Goal: Use online tool/utility: Utilize a website feature to perform a specific function

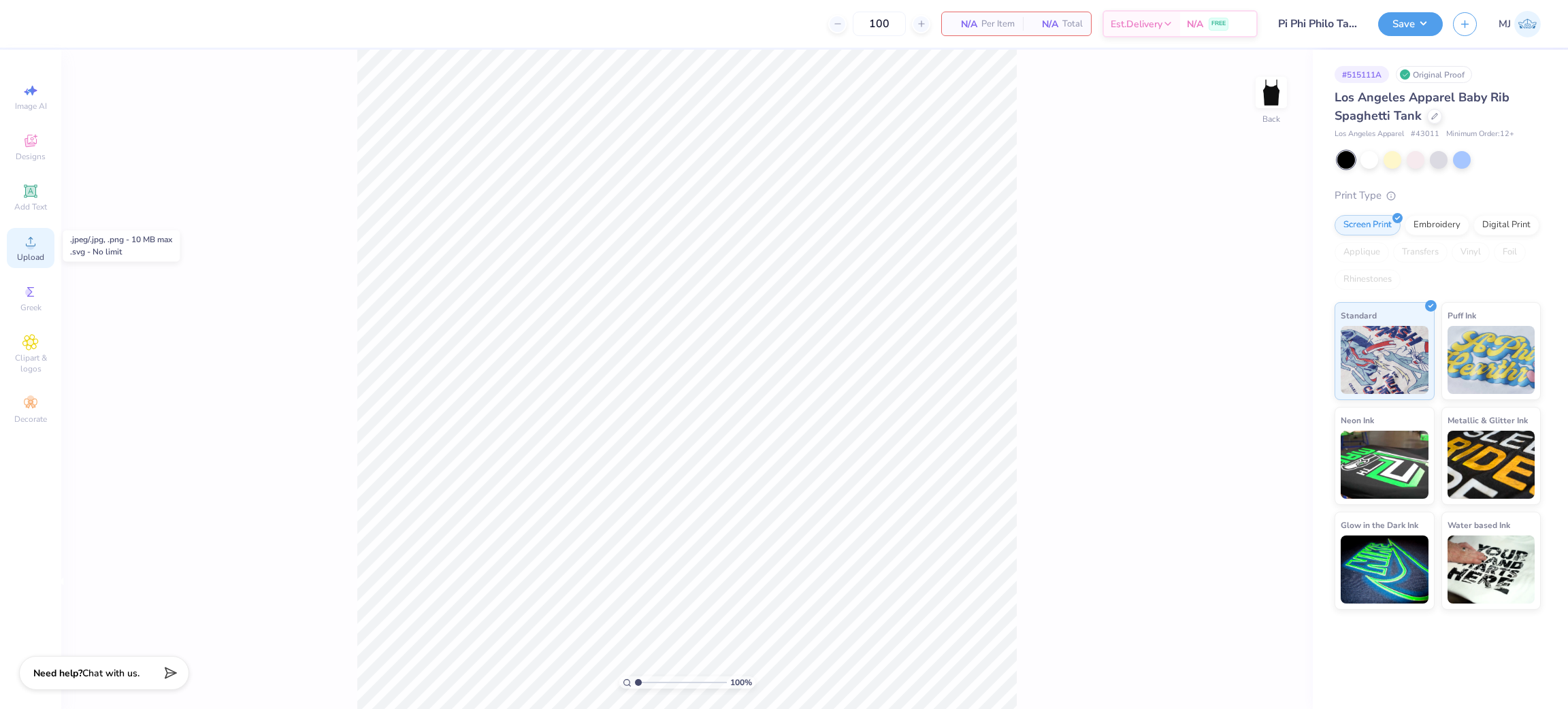
click at [24, 265] on div "Upload" at bounding box center [31, 248] width 48 height 40
click at [1252, 312] on input "8.93" at bounding box center [1263, 317] width 49 height 19
type input "7.00"
type input "6.26"
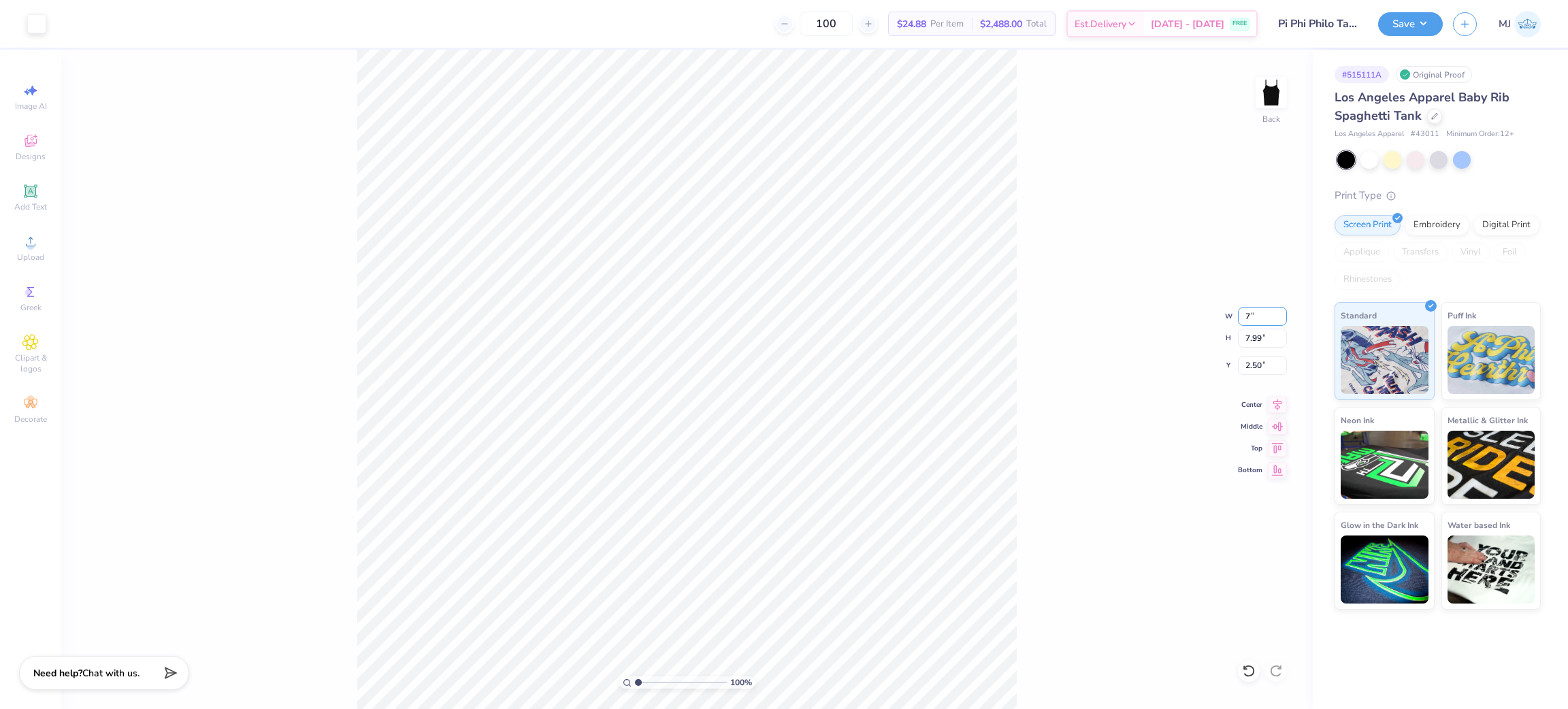
type input "3.37"
click at [1249, 349] on div "100 % Back W 7.00 7.00 " H 6.26 6.26 " Y 3.37 3.37 " Center Middle Top Bottom" at bounding box center [687, 379] width 1251 height 659
click at [1248, 351] on div "100 % Back W 7.00 7.00 " H 6.26 6.26 " Y 3.37 3.37 " Center Middle Top Bottom" at bounding box center [687, 379] width 1251 height 659
click at [1257, 369] on input "3.37" at bounding box center [1263, 366] width 49 height 19
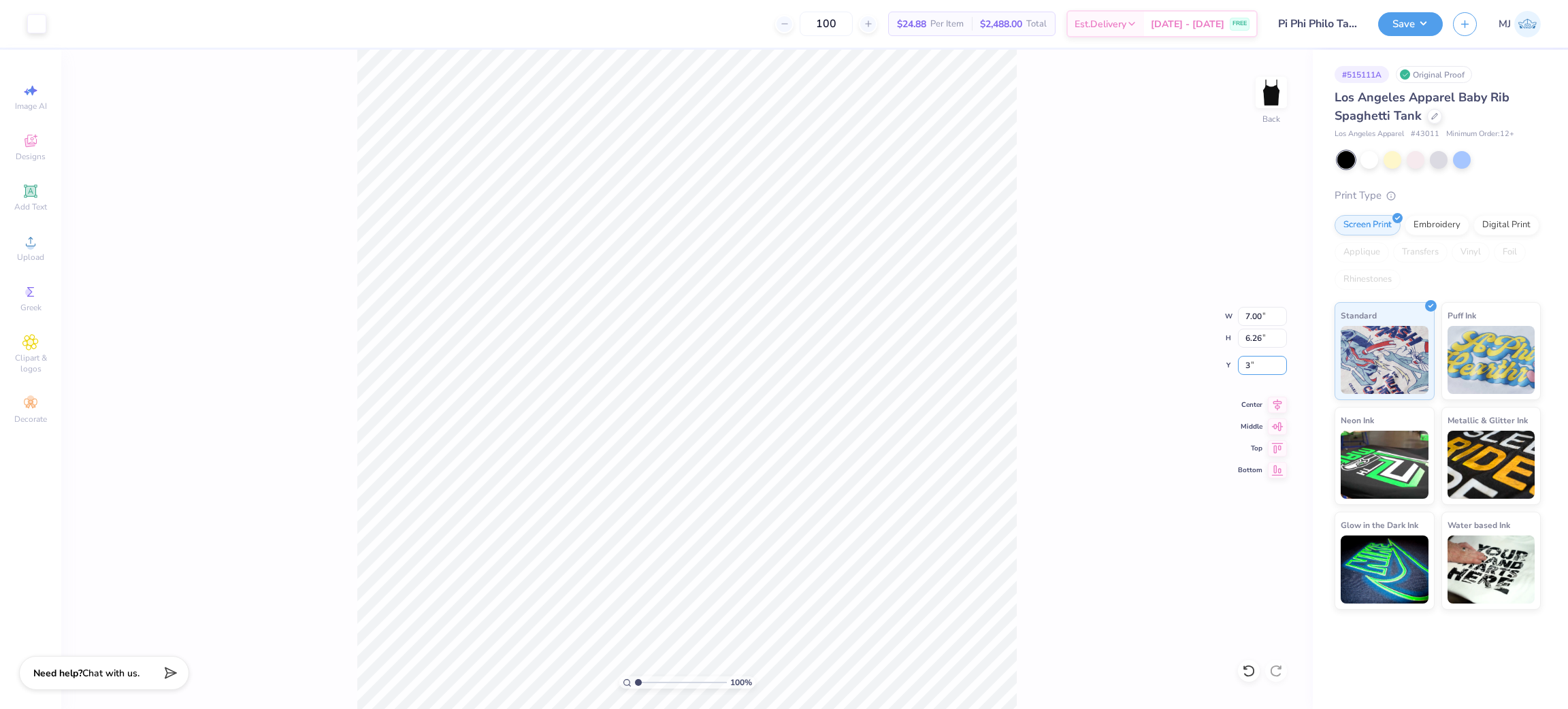
type input "3.00"
click at [1047, 404] on div "100 % Back W 7.00 7.00 " H 6.26 6.26 " Y 3.00 3.00 " Center Middle Top Bottom" at bounding box center [687, 379] width 1251 height 659
type input "1"
click at [1243, 366] on input "3.00" at bounding box center [1263, 366] width 49 height 19
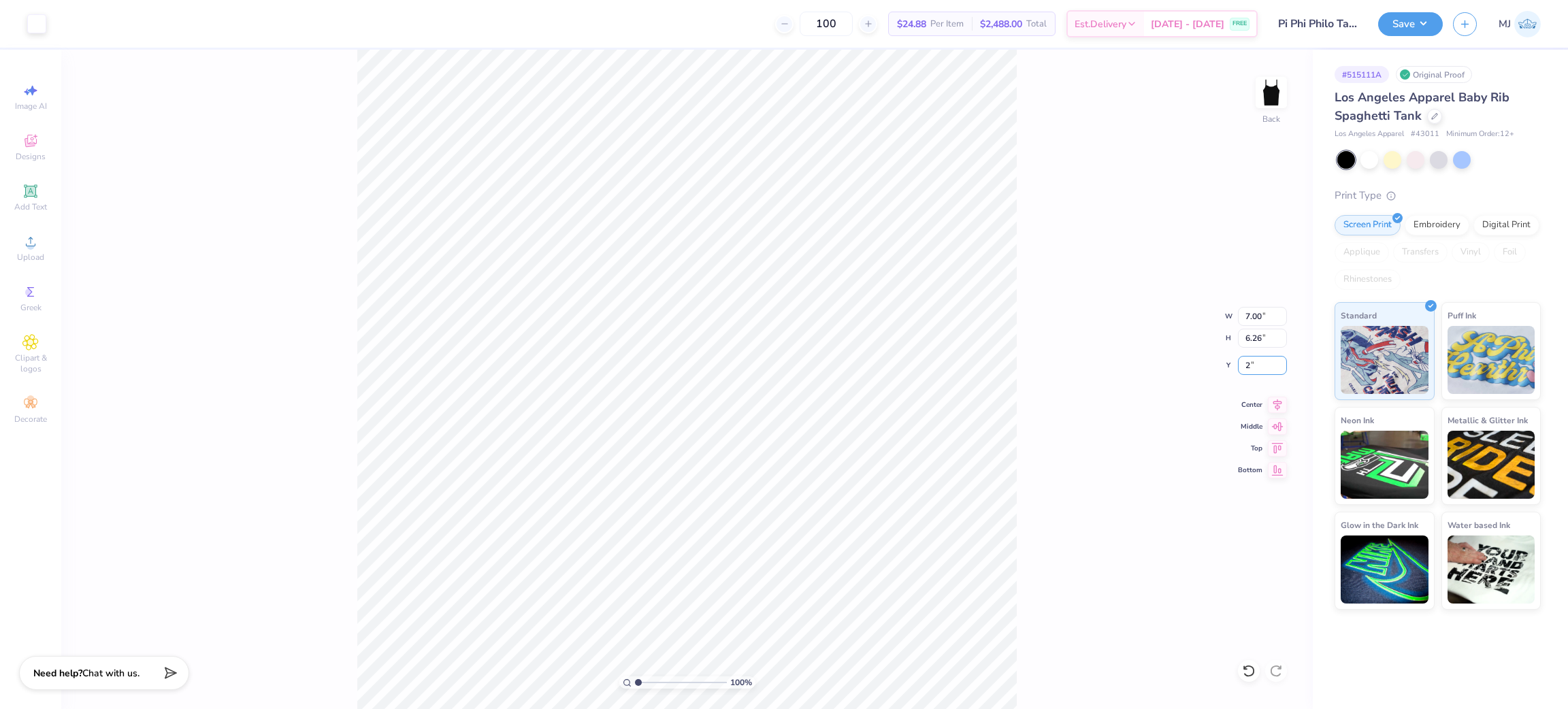
type input "2.00"
click at [1123, 412] on div "100 % Back W 7.00 7.00 " H 6.26 6.26 " Y 2.00 2.00 " Center Middle Top Bottom" at bounding box center [687, 379] width 1251 height 659
click at [1416, 19] on button "Save" at bounding box center [1410, 22] width 65 height 24
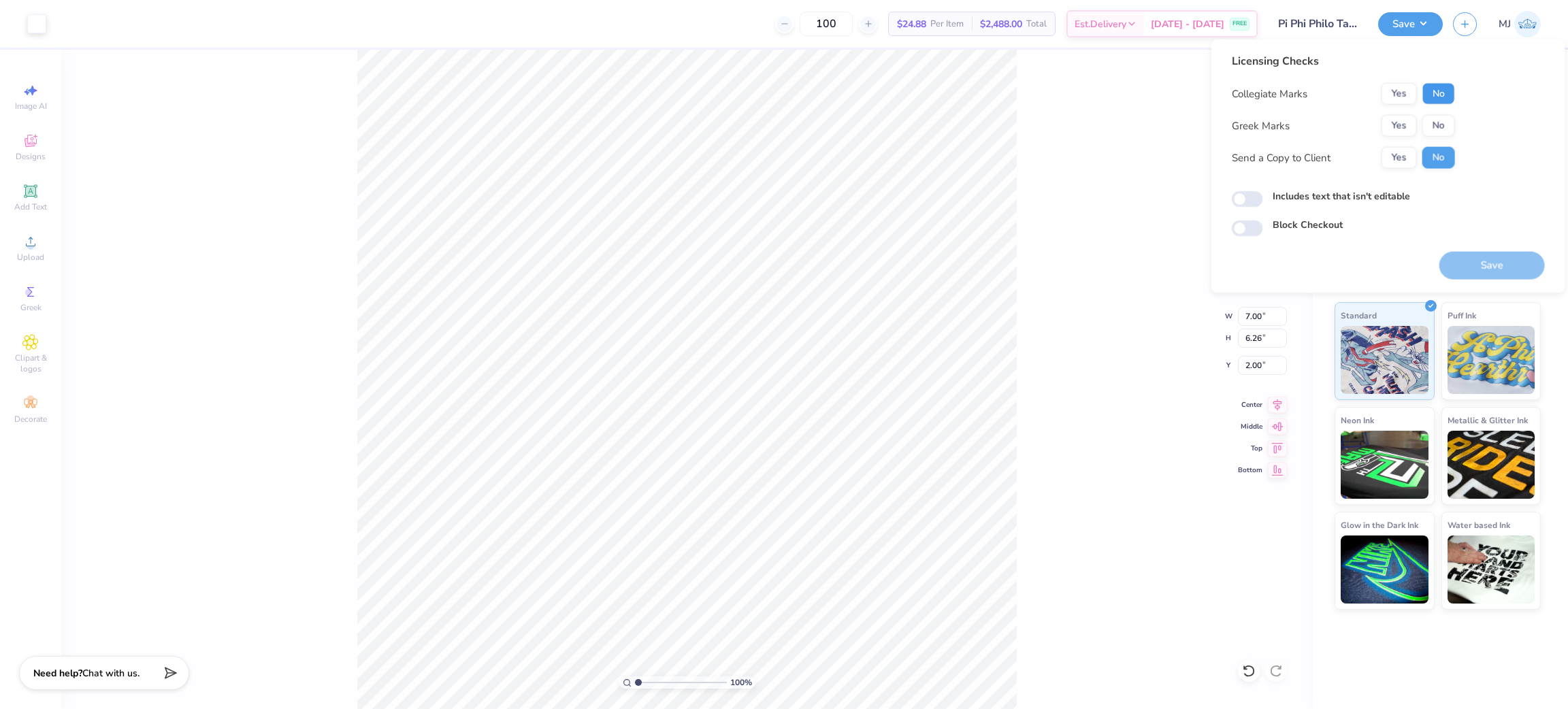
click at [1434, 89] on button "No" at bounding box center [1439, 93] width 33 height 22
click at [1407, 128] on button "Yes" at bounding box center [1400, 125] width 36 height 22
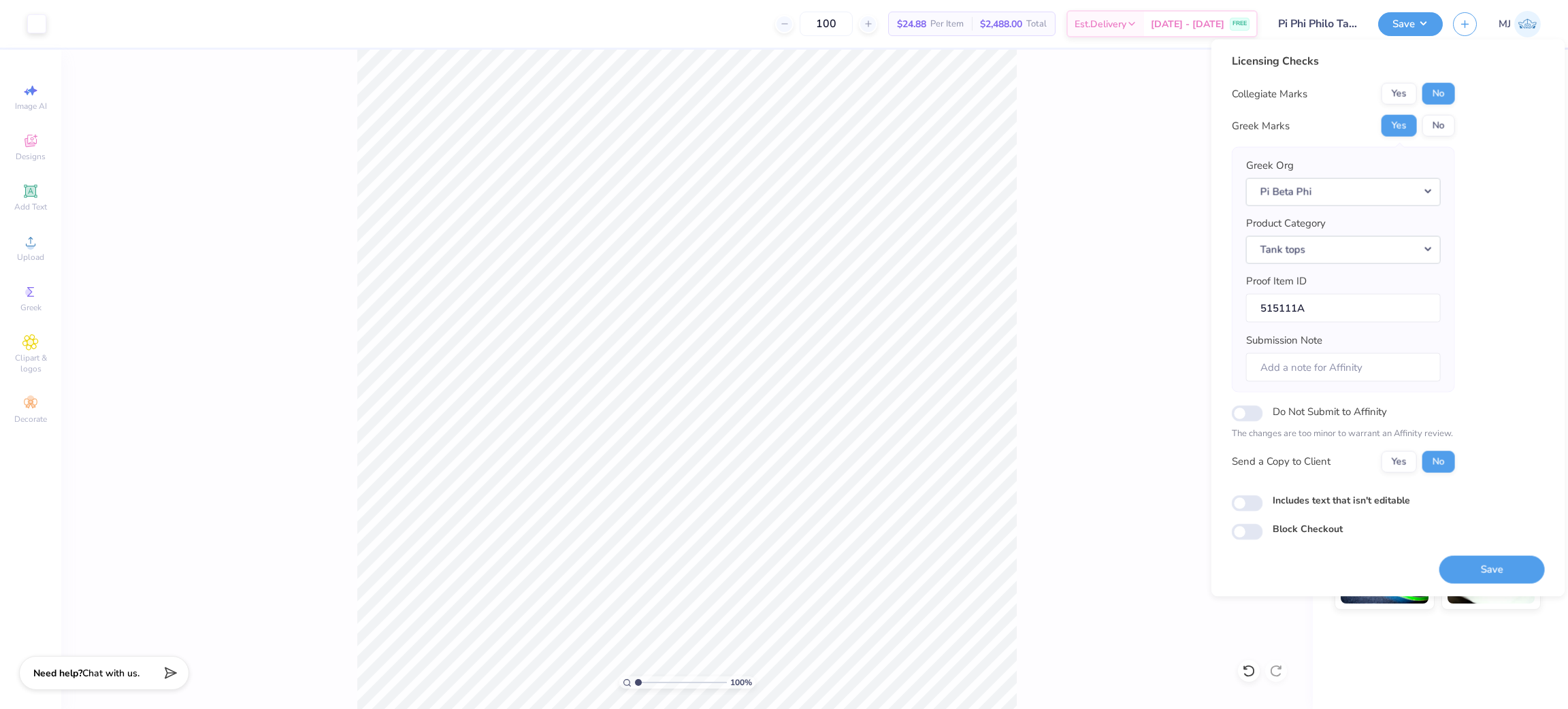
click at [1075, 330] on div "100 % Back W 7.00 7.00 " H 6.26 6.26 " Y 2.00 2.00 " Center Middle Top Bottom" at bounding box center [687, 379] width 1251 height 659
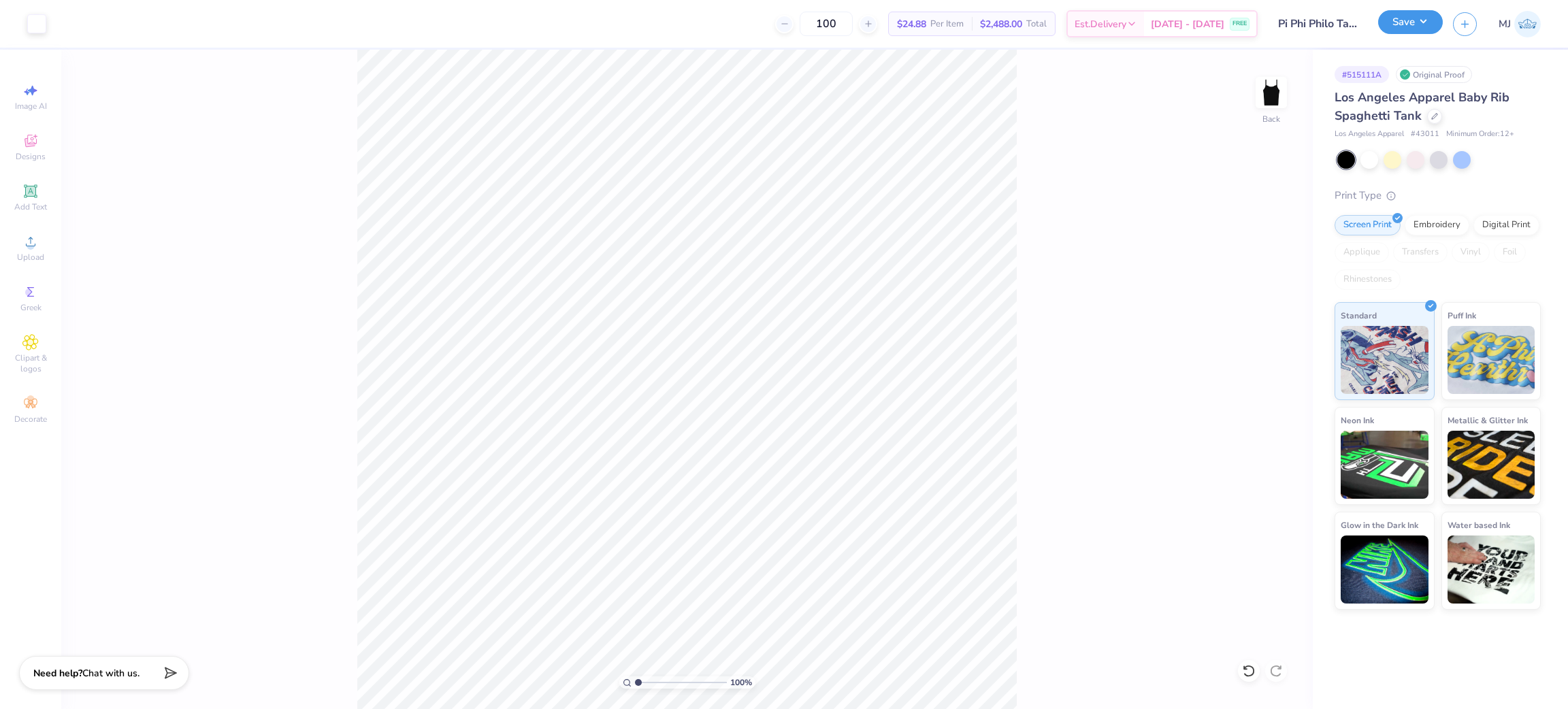
click at [1403, 24] on button "Save" at bounding box center [1410, 22] width 65 height 24
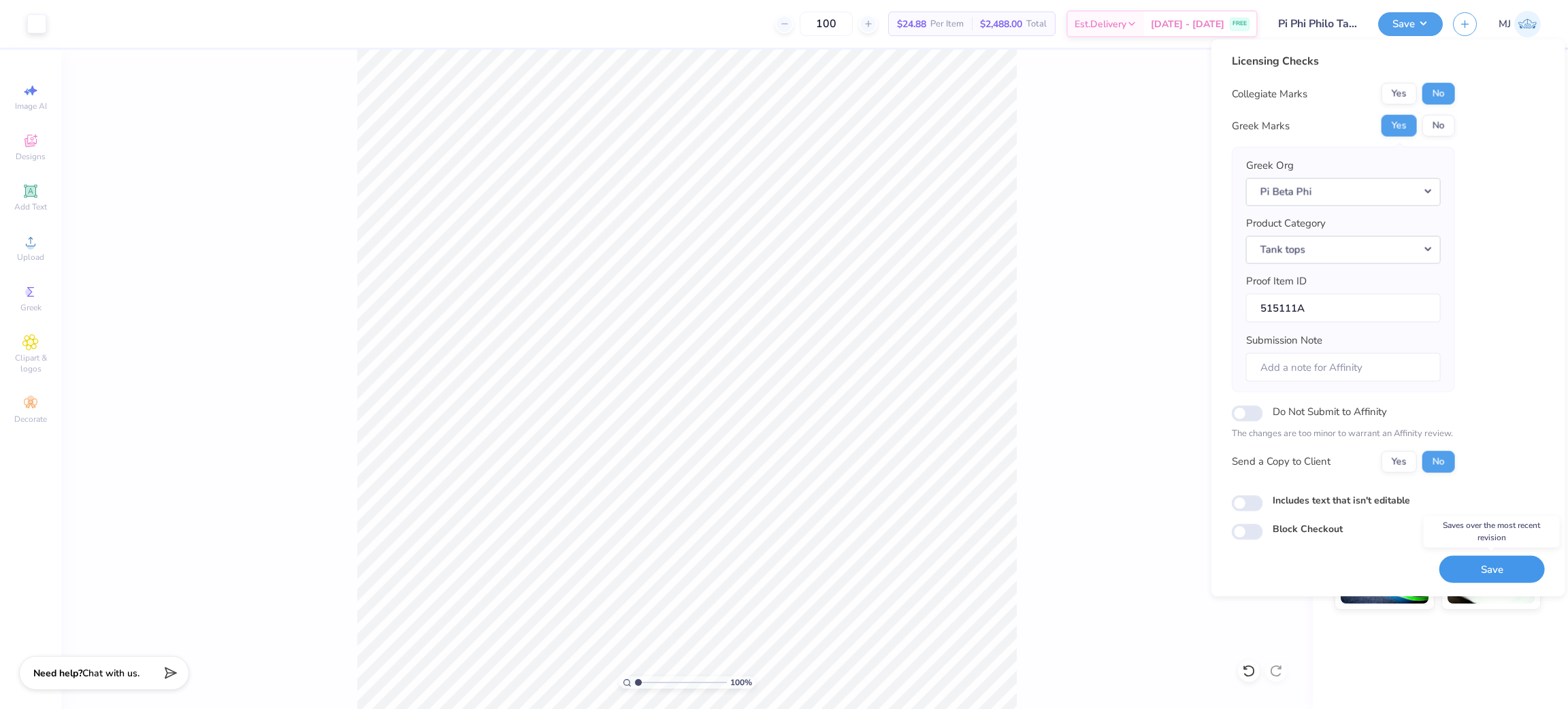
click at [1469, 567] on button "Save" at bounding box center [1492, 569] width 106 height 28
